Goal: Task Accomplishment & Management: Manage account settings

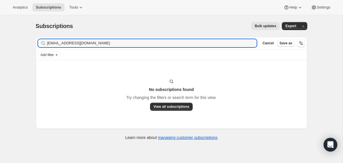
click at [78, 44] on input "[EMAIL_ADDRESS][DOMAIN_NAME]" at bounding box center [152, 43] width 210 height 8
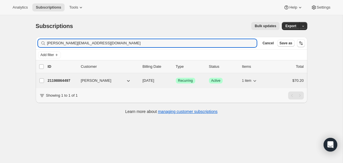
type input "[PERSON_NAME][EMAIL_ADDRESS][DOMAIN_NAME]"
click at [141, 80] on div "21198864497 [PERSON_NAME] [DATE] Success Recurring Success Active 1 item $70.20" at bounding box center [176, 81] width 256 height 8
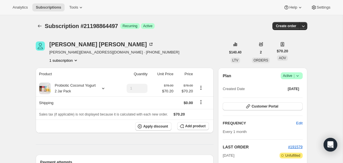
click at [297, 78] on icon at bounding box center [298, 76] width 6 height 6
click at [292, 95] on span "Cancel subscription" at bounding box center [289, 97] width 32 height 4
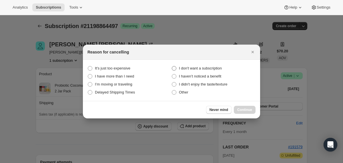
click at [217, 69] on span "I don't want a subscription" at bounding box center [200, 68] width 43 height 4
click at [172, 66] on subscription "I don't want a subscription" at bounding box center [172, 66] width 0 height 0
radio subscription "true"
click at [247, 110] on span "Continue" at bounding box center [244, 110] width 15 height 5
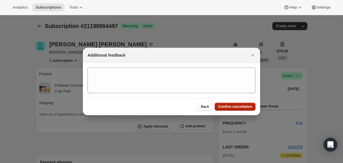
click at [244, 108] on span "Confirm cancellation" at bounding box center [235, 106] width 34 height 5
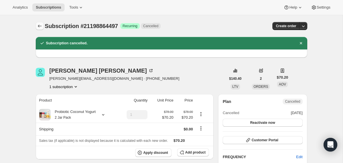
click at [41, 26] on icon "Subscriptions" at bounding box center [40, 26] width 6 height 6
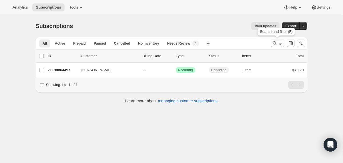
click at [277, 45] on icon "Search and filter results" at bounding box center [275, 43] width 6 height 6
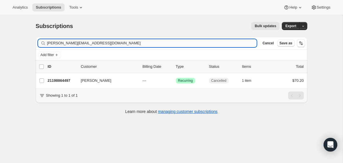
click at [228, 43] on input "[PERSON_NAME][EMAIL_ADDRESS][DOMAIN_NAME]" at bounding box center [152, 43] width 210 height 8
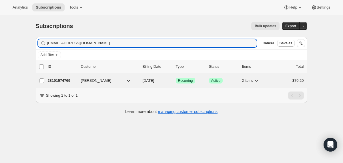
type input "[EMAIL_ADDRESS][DOMAIN_NAME]"
click at [138, 81] on div "28101574769 [PERSON_NAME] [DATE] Success Recurring Success Active 2 items $70.20" at bounding box center [176, 81] width 256 height 8
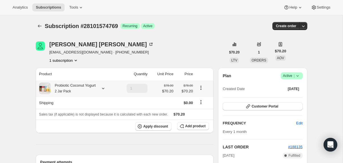
click at [93, 89] on div "Probiotic Coconut Yogurt 2 Jar Pack" at bounding box center [73, 88] width 45 height 11
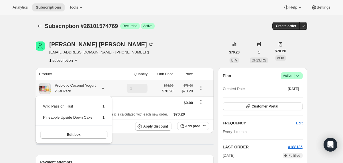
drag, startPoint x: 110, startPoint y: 118, endPoint x: 43, endPoint y: 106, distance: 67.5
click at [43, 106] on div "Wild Passion Fruit 1 Pineapple Upside Down Cake 1 Edit box" at bounding box center [73, 120] width 77 height 48
copy tbody
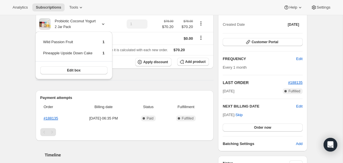
scroll to position [72, 0]
